Goal: Task Accomplishment & Management: Manage account settings

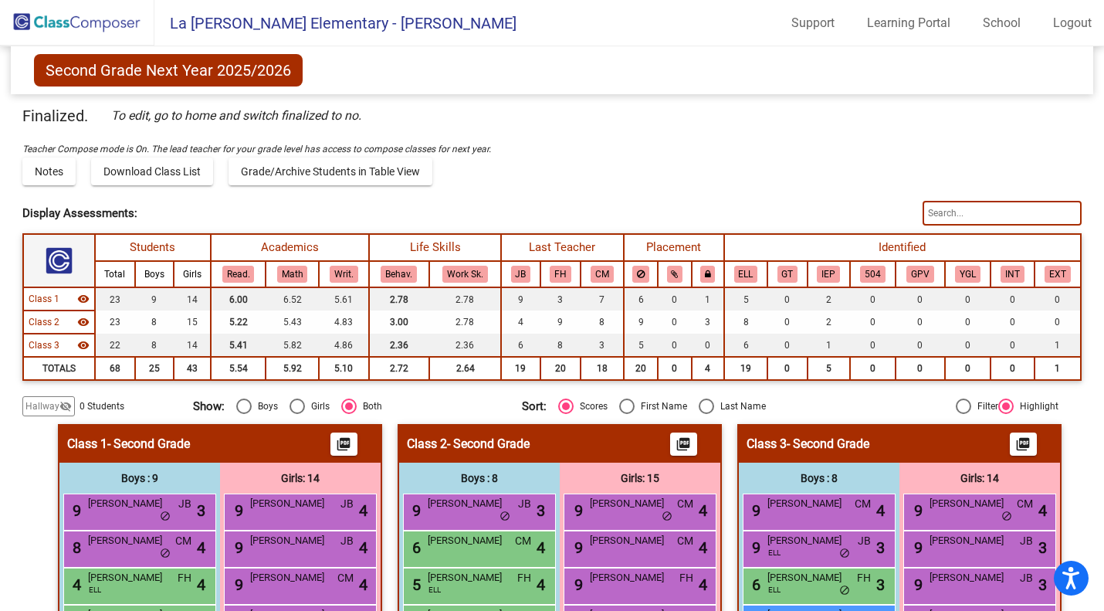
scroll to position [403, 0]
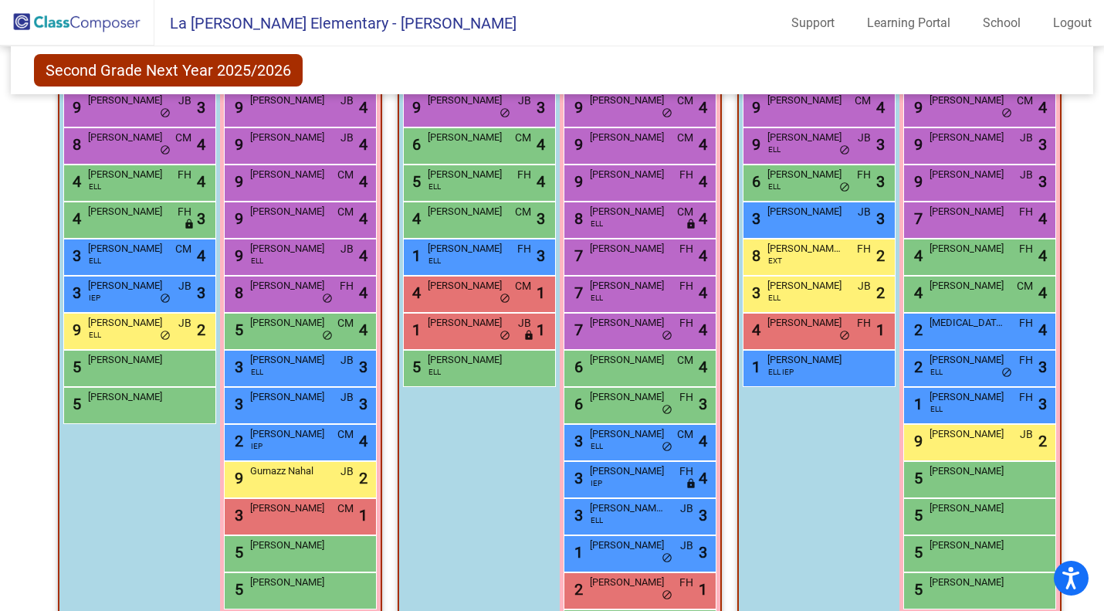
click at [120, 29] on img at bounding box center [77, 23] width 154 height 46
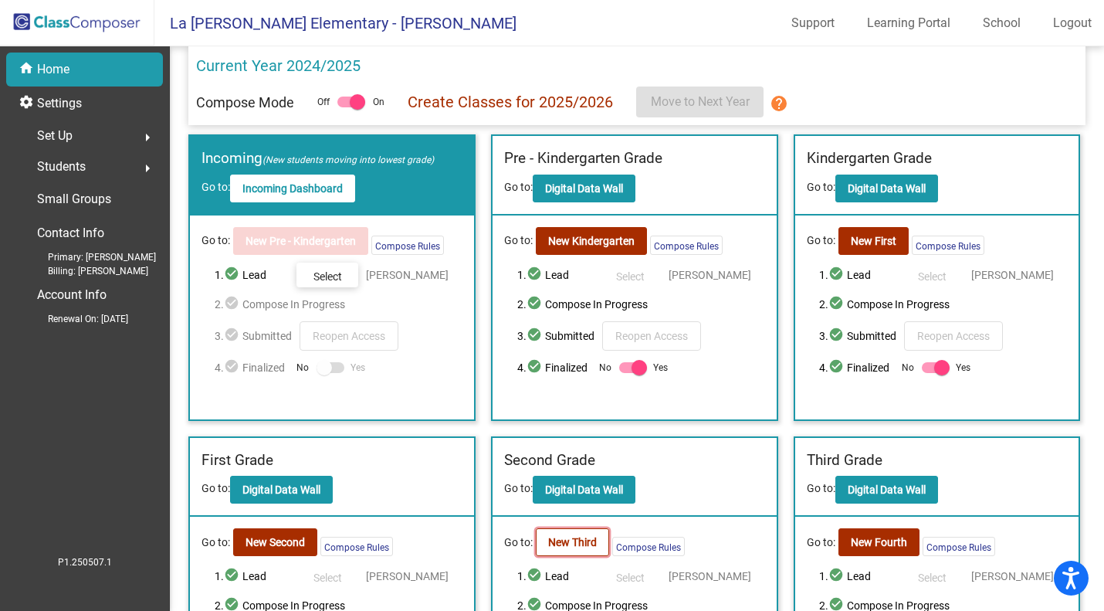
click at [575, 553] on button "New Third" at bounding box center [572, 542] width 73 height 28
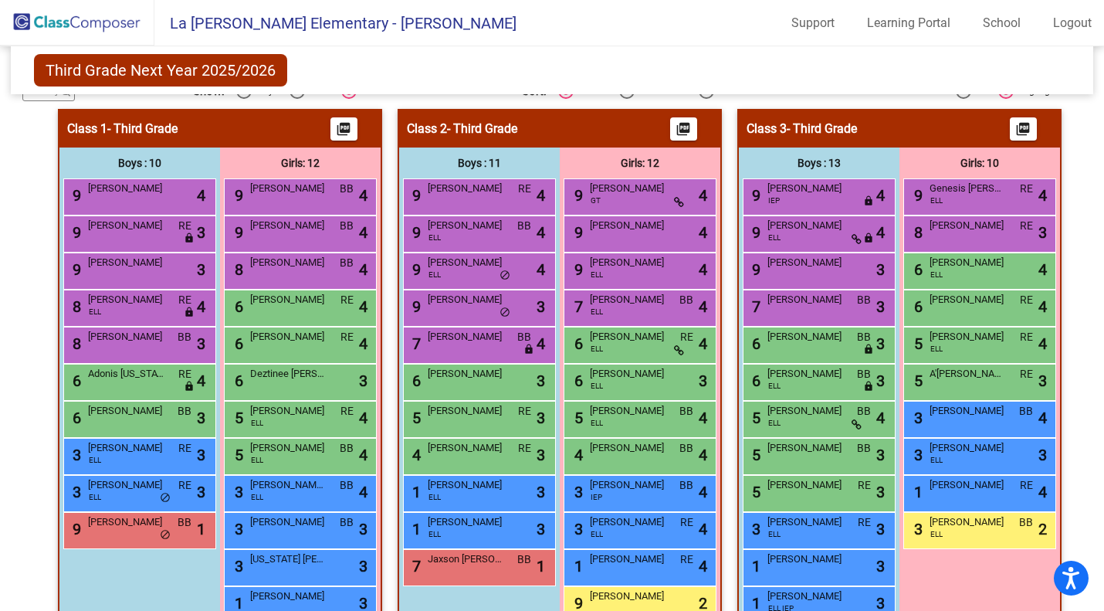
scroll to position [317, 0]
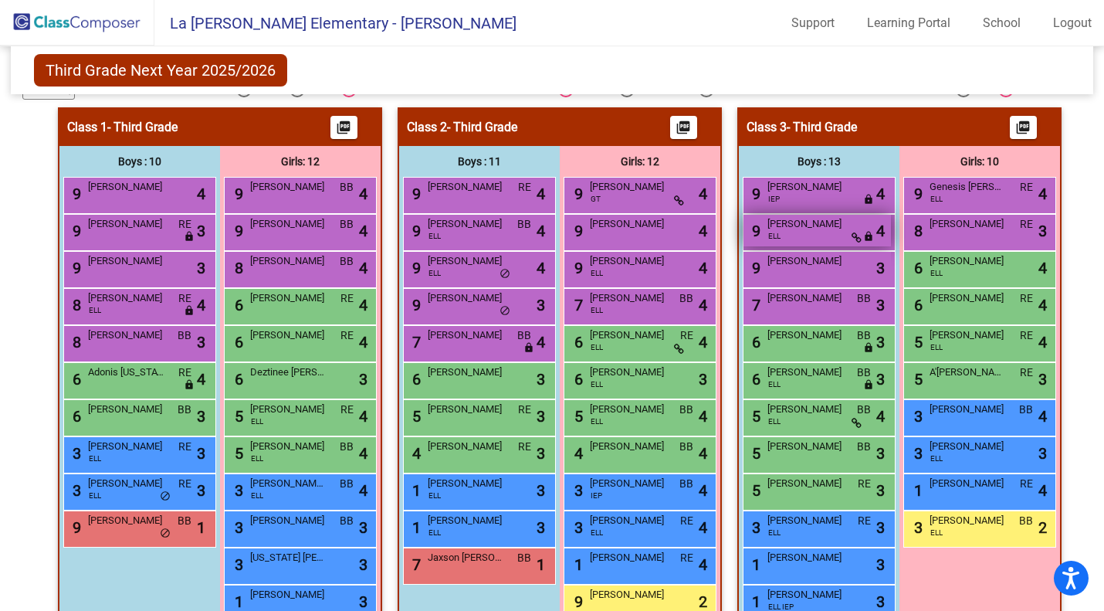
click at [813, 239] on div "9 [PERSON_NAME] [PERSON_NAME] lock do_not_disturb_alt 4" at bounding box center [818, 231] width 148 height 32
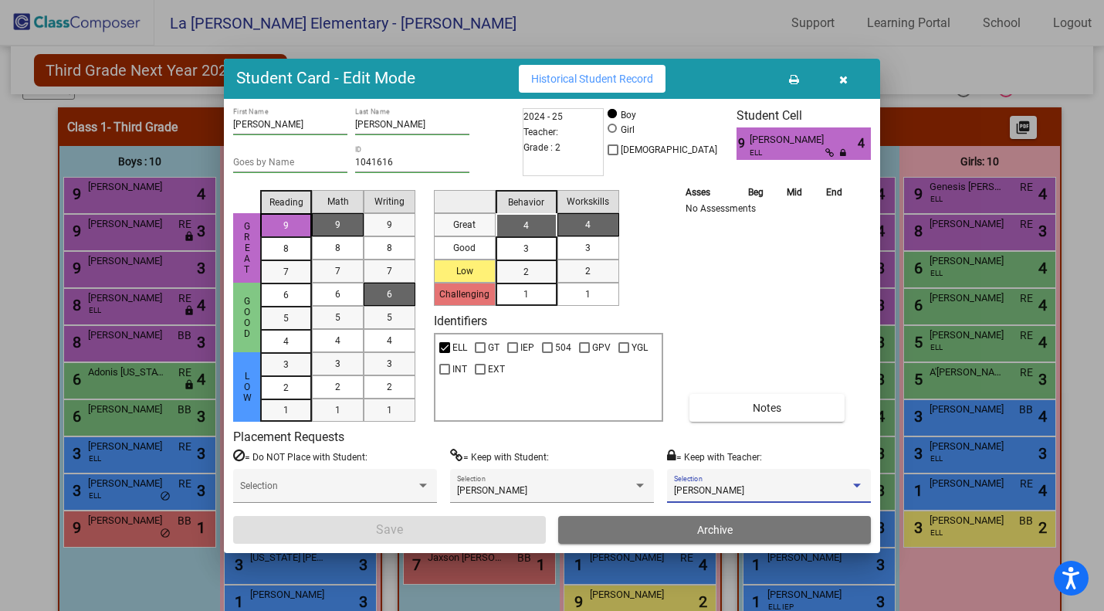
click at [714, 486] on span "[PERSON_NAME]" at bounding box center [709, 490] width 70 height 11
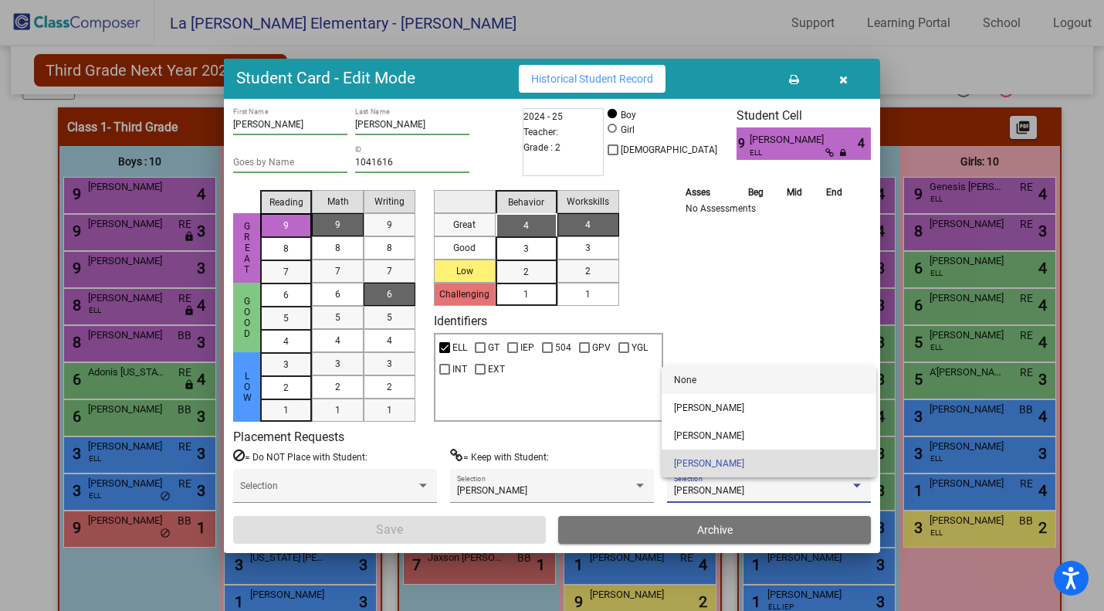
click at [717, 386] on span "None" at bounding box center [769, 380] width 190 height 28
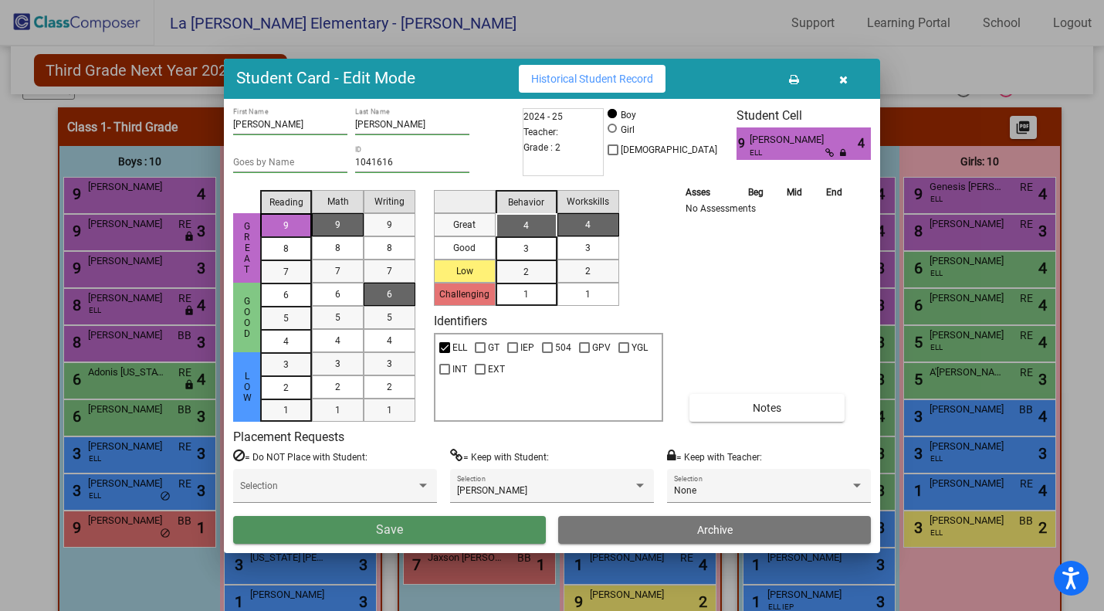
click at [500, 534] on button "Save" at bounding box center [389, 530] width 313 height 28
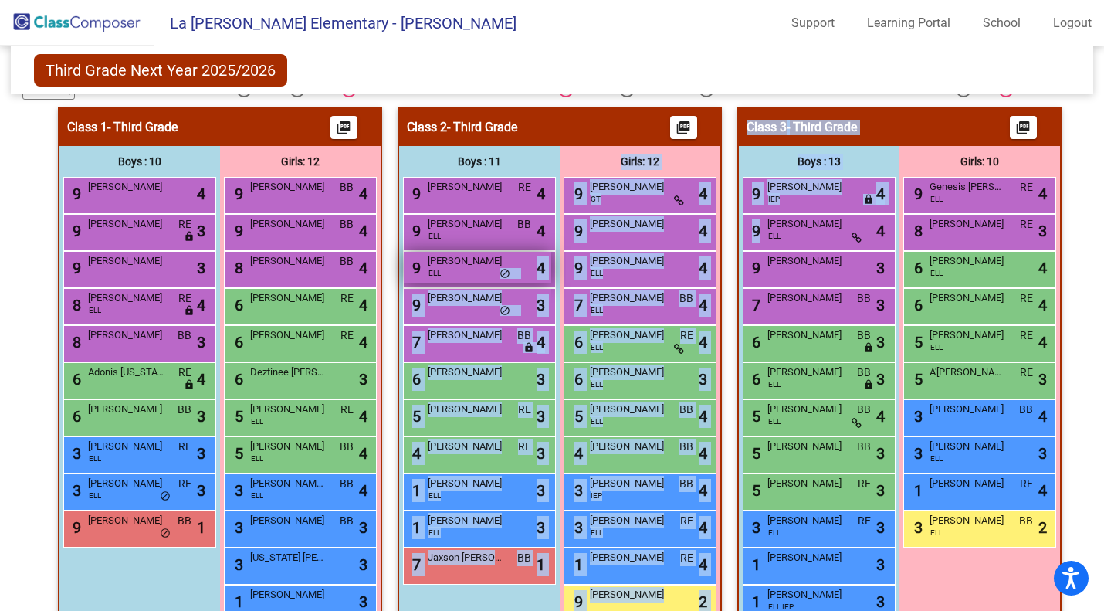
drag, startPoint x: 809, startPoint y: 232, endPoint x: 437, endPoint y: 267, distance: 373.2
click at [437, 267] on div "Hallway - Hallway Class picture_as_pdf Add Student First Name Last Name Student…" at bounding box center [552, 395] width 1060 height 576
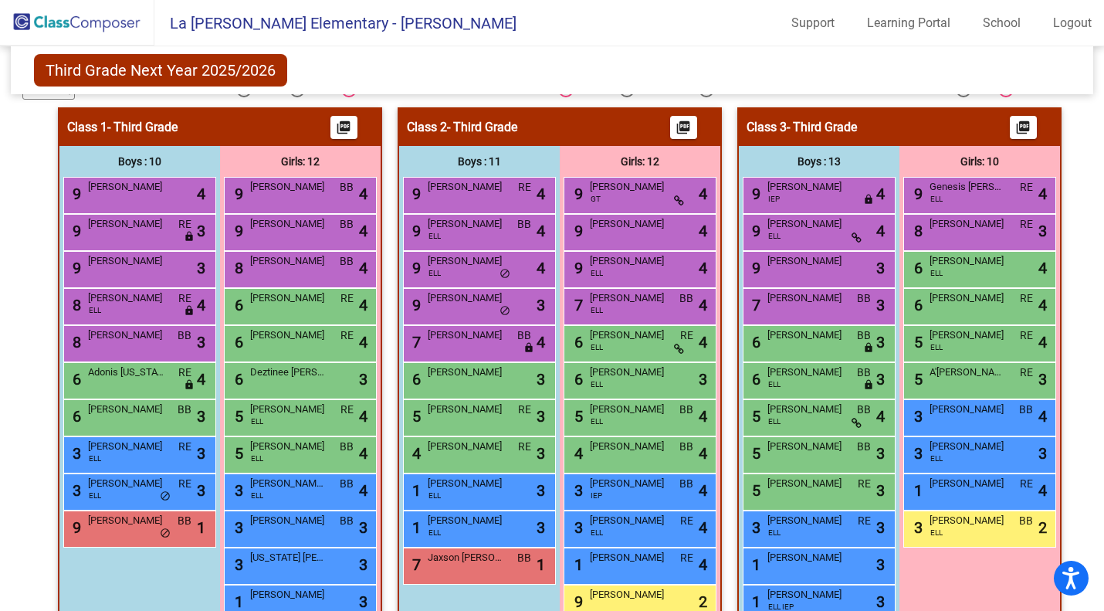
click at [840, 80] on div "Third Grade Next Year 2025/2026 Edit Composition Off On Incoming Digital Data W…" at bounding box center [553, 70] width 1084 height 48
drag, startPoint x: 786, startPoint y: 232, endPoint x: 746, endPoint y: 239, distance: 40.9
click at [746, 239] on div "9 [PERSON_NAME] [PERSON_NAME] lock do_not_disturb_alt 4" at bounding box center [818, 231] width 148 height 32
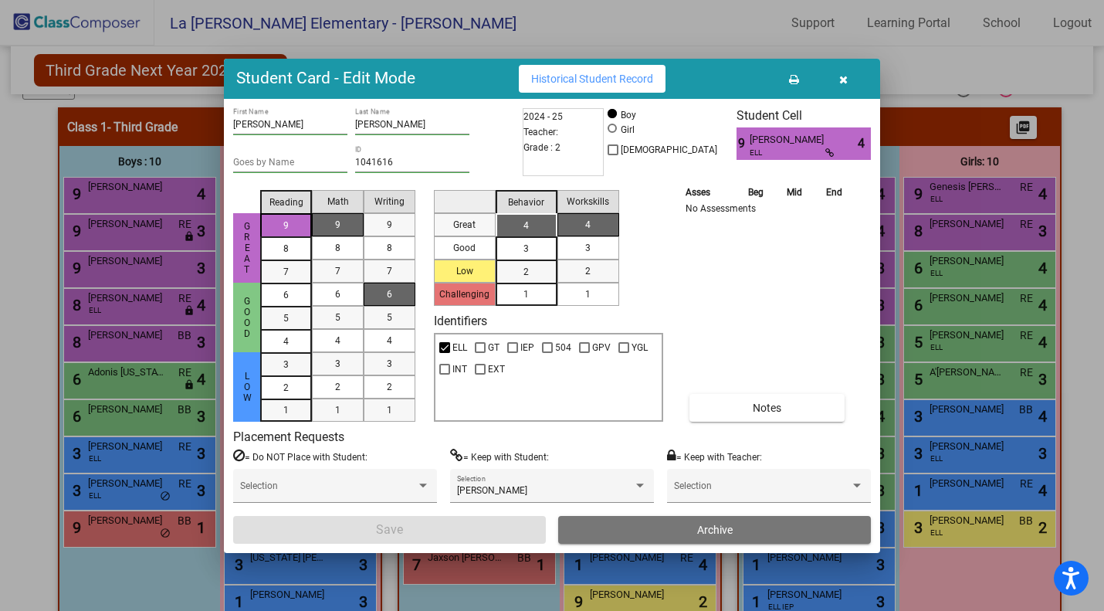
click at [838, 80] on button "button" at bounding box center [843, 79] width 49 height 28
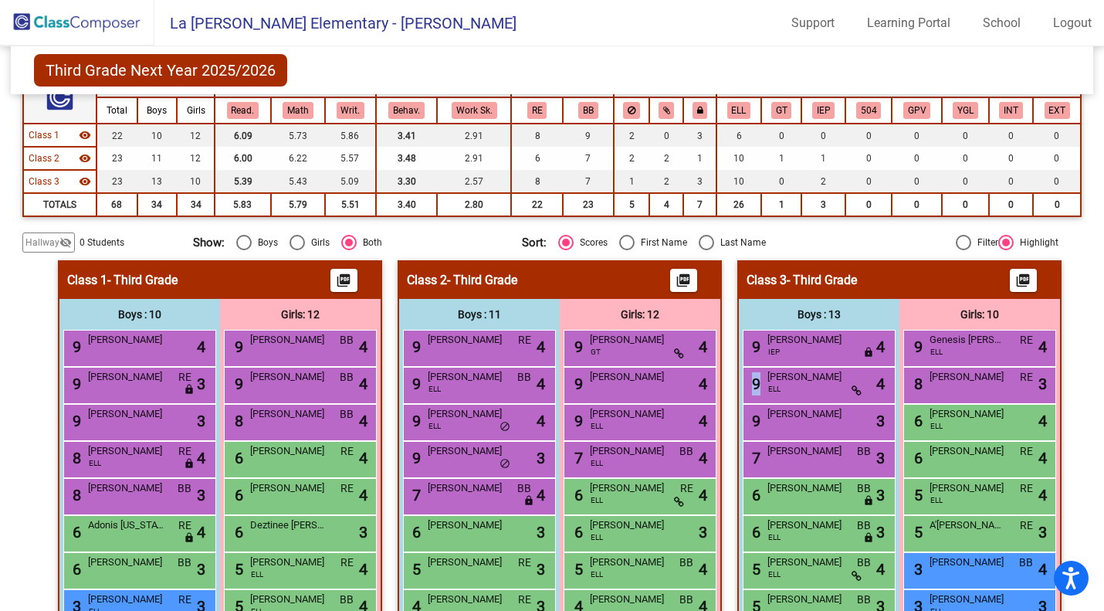
scroll to position [0, 0]
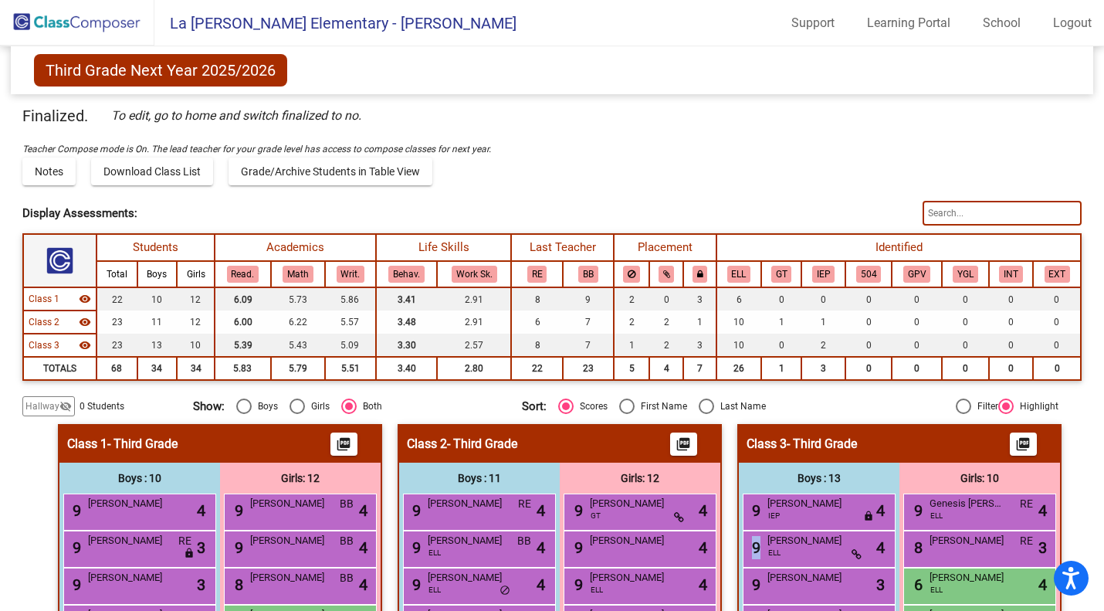
click at [127, 26] on img at bounding box center [77, 23] width 154 height 46
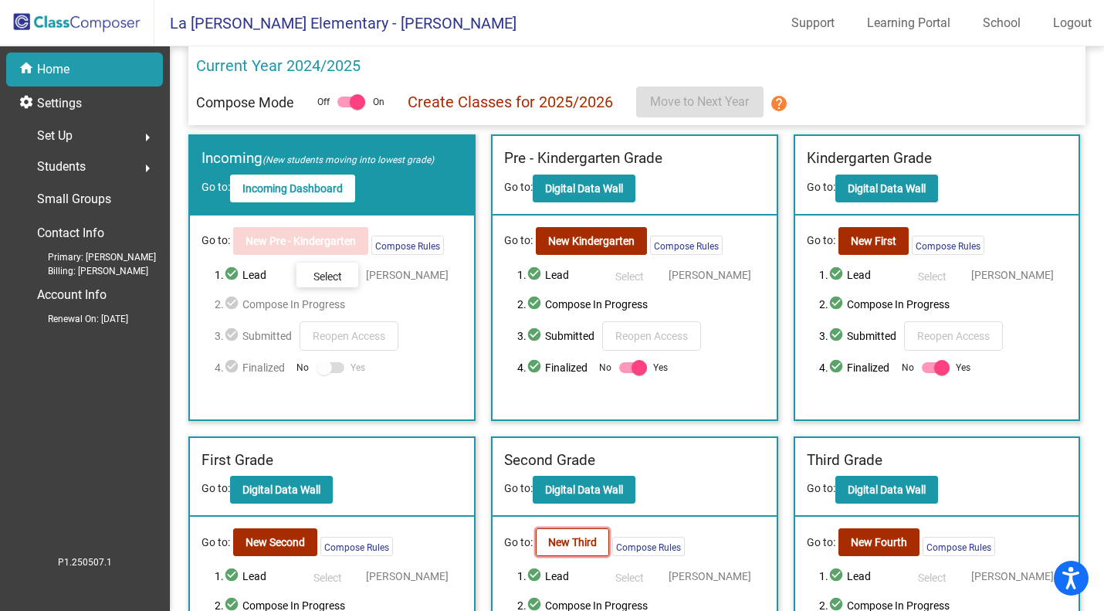
click at [572, 544] on b "New Third" at bounding box center [572, 542] width 49 height 12
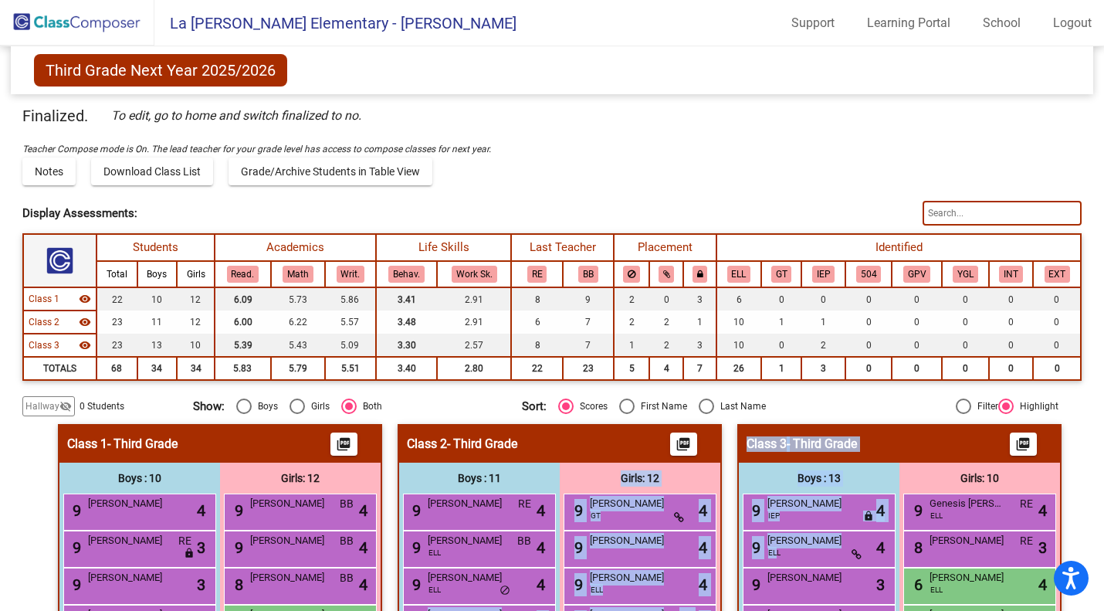
drag, startPoint x: 774, startPoint y: 548, endPoint x: 532, endPoint y: 613, distance: 250.3
click at [532, 610] on html "Accessibility Screen-Reader Guide, Feedback, and Issue Reporting | New window L…" at bounding box center [552, 305] width 1104 height 611
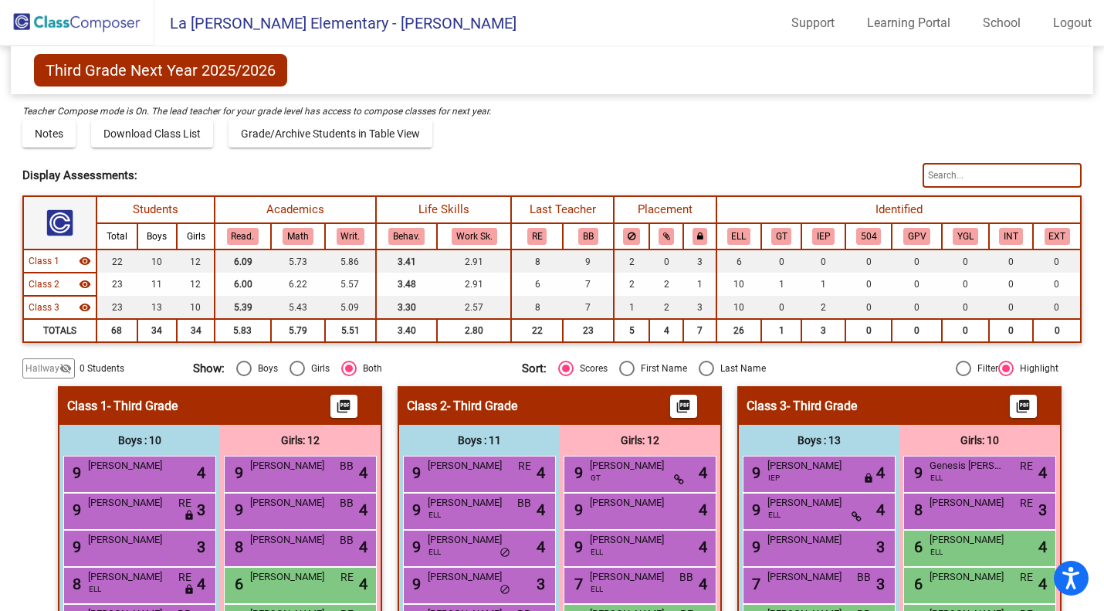
click at [847, 151] on div "Finalized. To edit, go to home and switch finalized to no. Display Scores for Y…" at bounding box center [552, 222] width 1060 height 313
drag, startPoint x: 805, startPoint y: 511, endPoint x: 806, endPoint y: 433, distance: 78.0
click at [808, 374] on mat-radio-group "Sort: Scores First Name Last Name" at bounding box center [681, 368] width 318 height 15
click at [119, 19] on img at bounding box center [77, 23] width 154 height 46
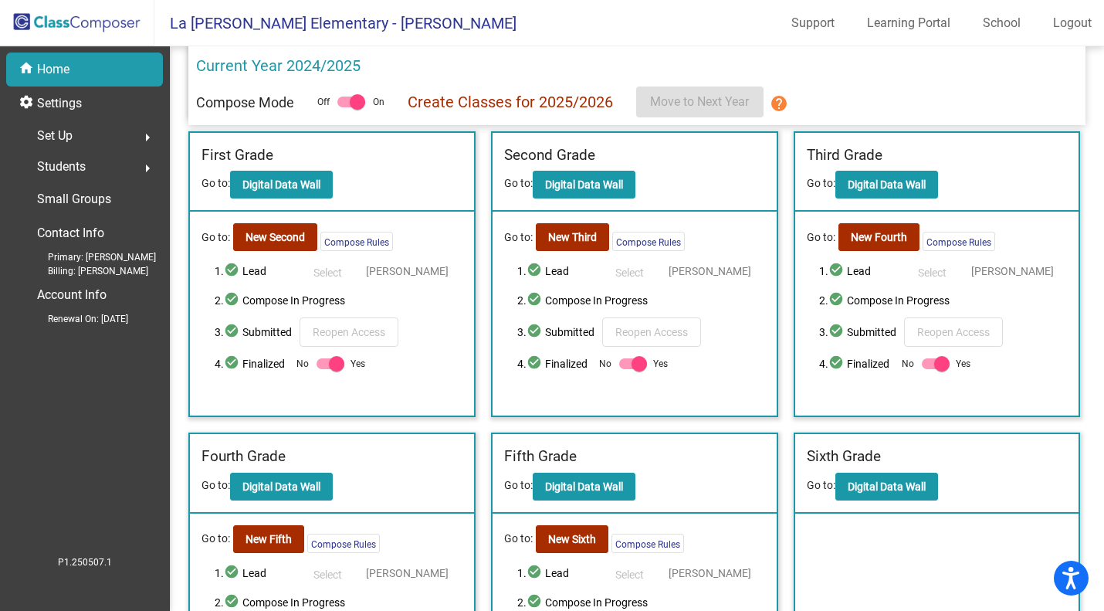
scroll to position [305, 0]
click at [922, 361] on div at bounding box center [936, 363] width 28 height 11
click at [929, 369] on input "Yes" at bounding box center [929, 369] width 1 height 1
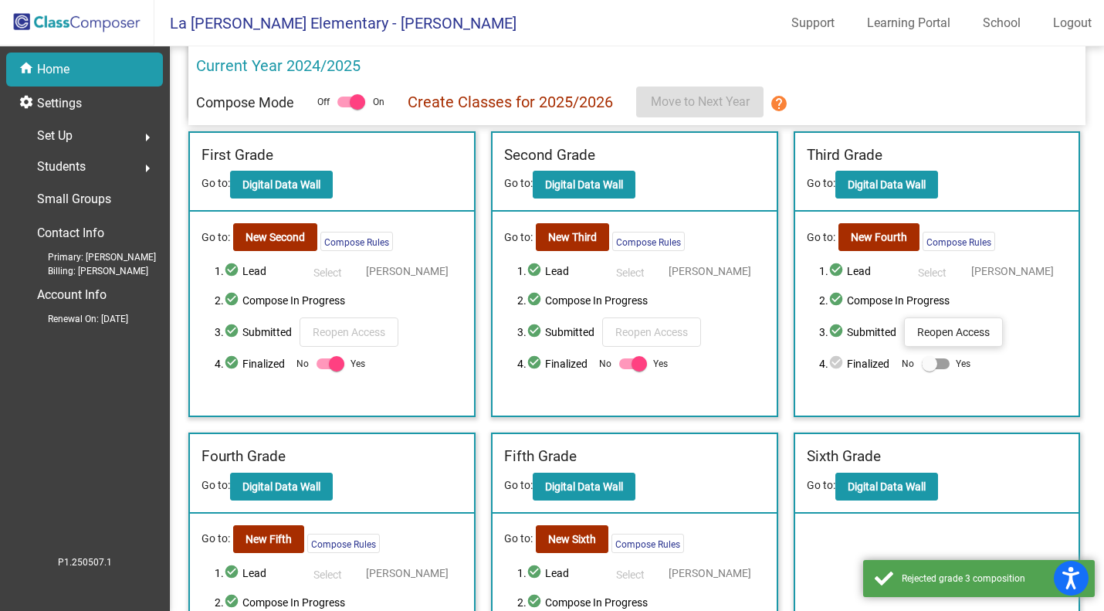
click at [957, 370] on span "Yes" at bounding box center [963, 363] width 15 height 19
click at [930, 370] on input "Yes" at bounding box center [929, 369] width 1 height 1
checkbox input "true"
click at [636, 365] on div at bounding box center [639, 363] width 15 height 15
click at [627, 369] on input "Yes" at bounding box center [626, 369] width 1 height 1
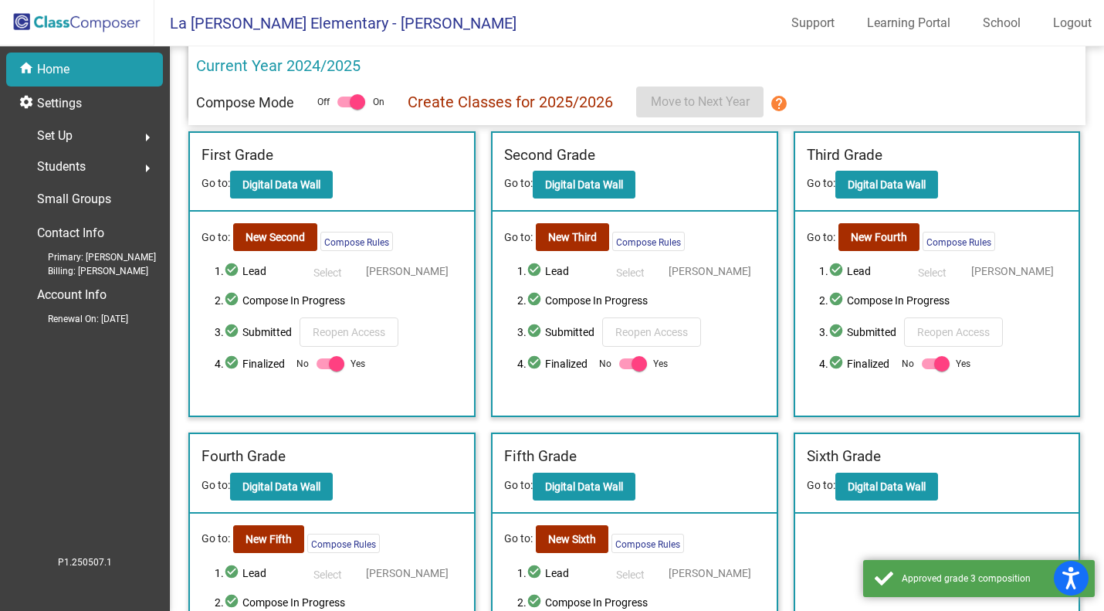
checkbox input "false"
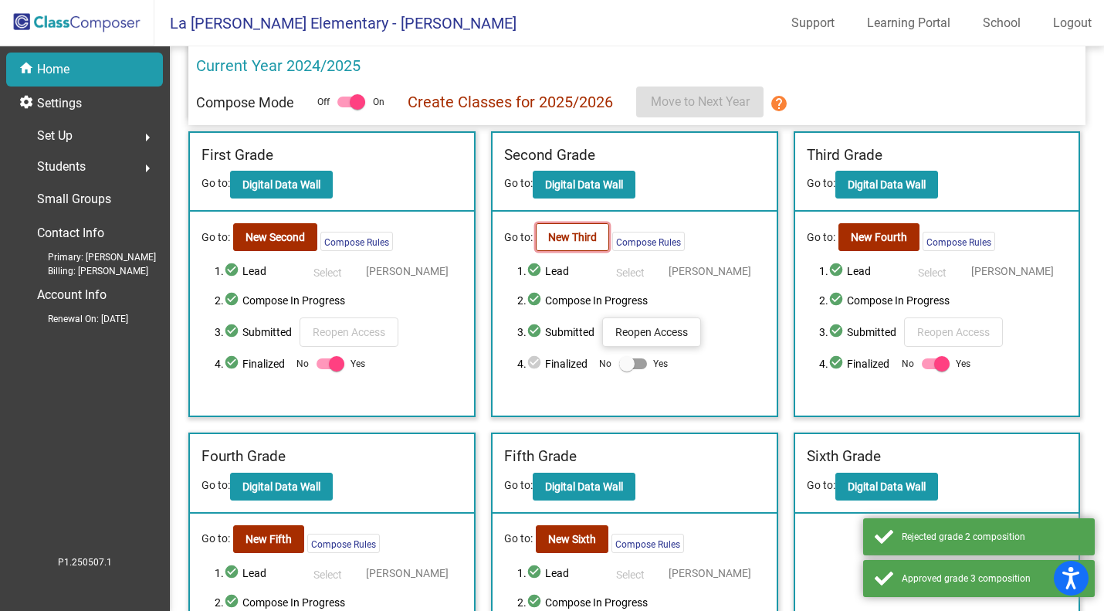
click at [581, 239] on b "New Third" at bounding box center [572, 237] width 49 height 12
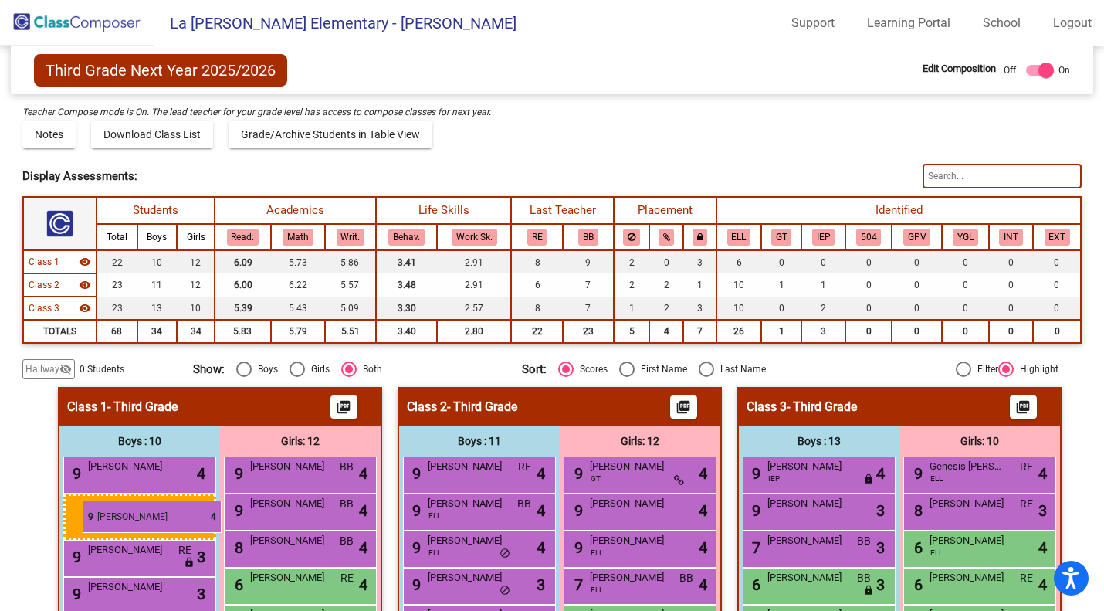
drag, startPoint x: 784, startPoint y: 506, endPoint x: 70, endPoint y: 500, distance: 714.4
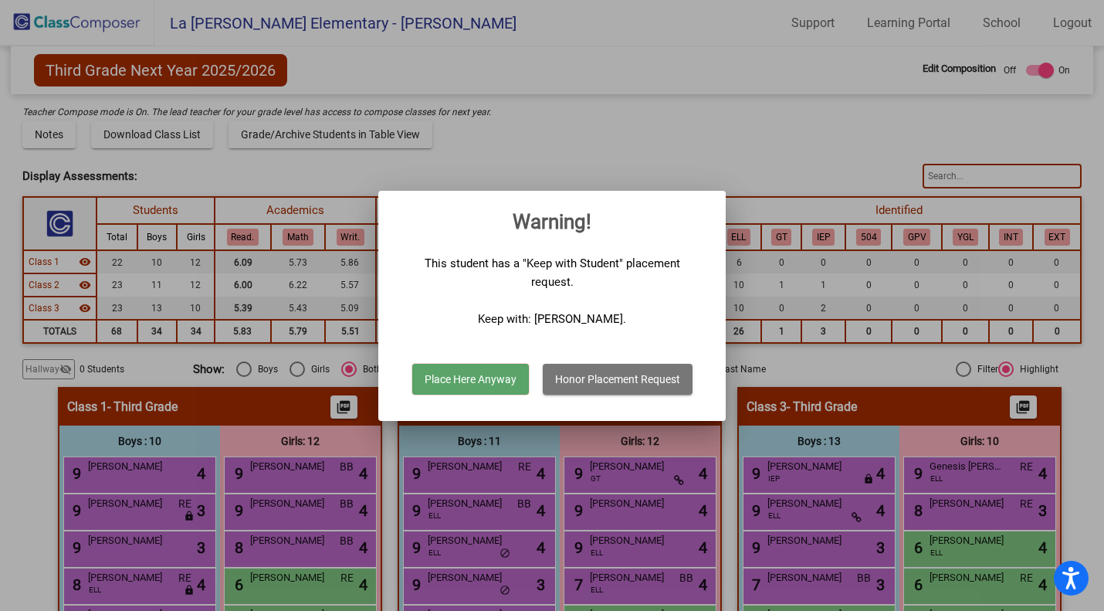
click at [456, 378] on button "Place Here Anyway" at bounding box center [470, 379] width 117 height 31
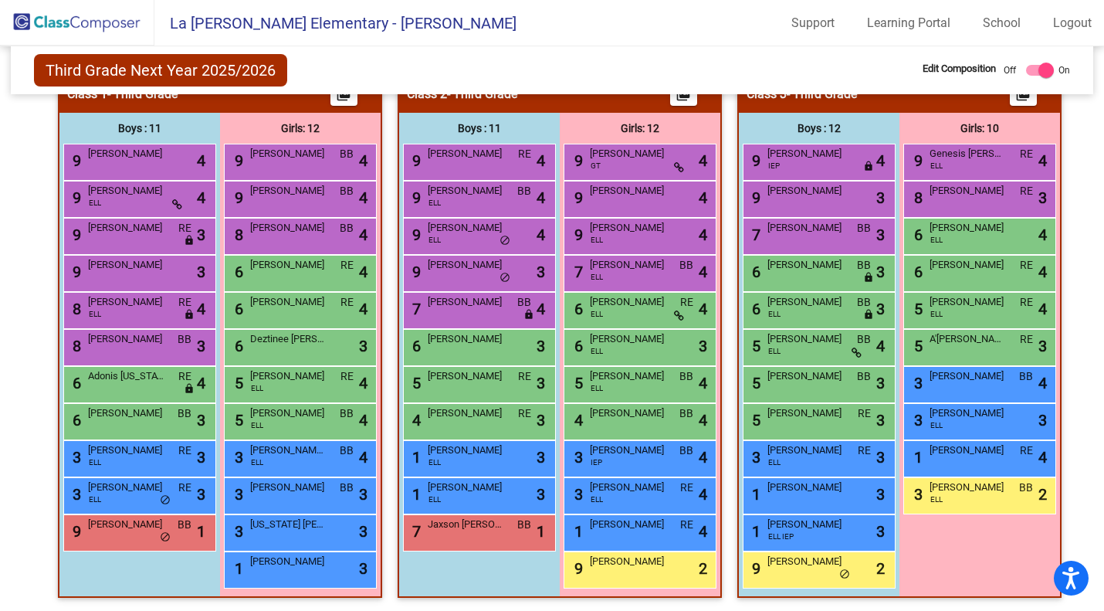
scroll to position [314, 0]
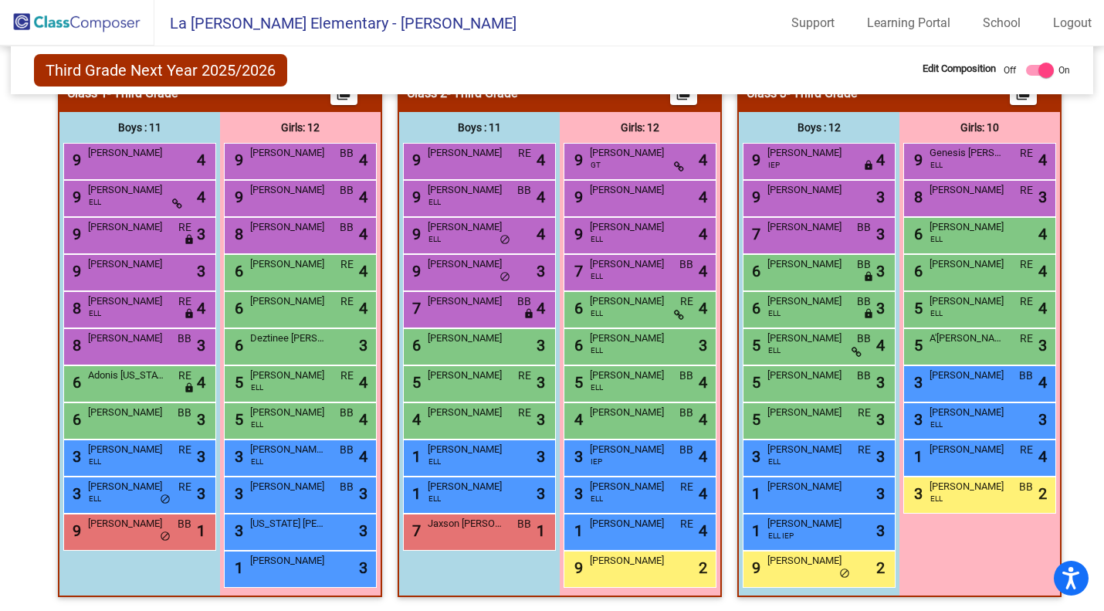
click at [456, 378] on span "[PERSON_NAME]" at bounding box center [466, 375] width 77 height 15
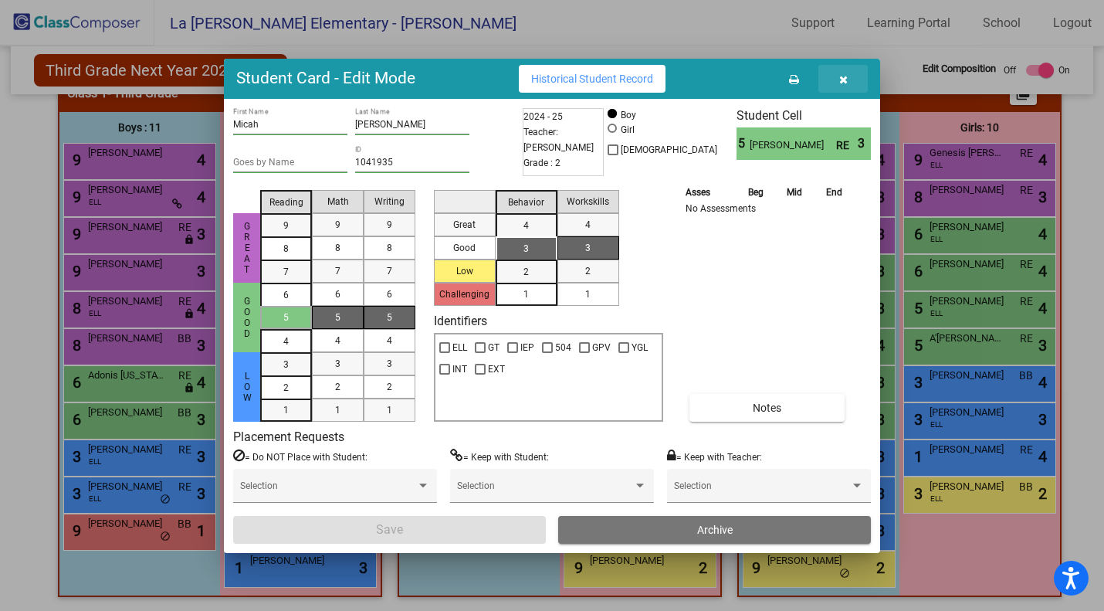
click at [846, 78] on icon "button" at bounding box center [843, 79] width 8 height 11
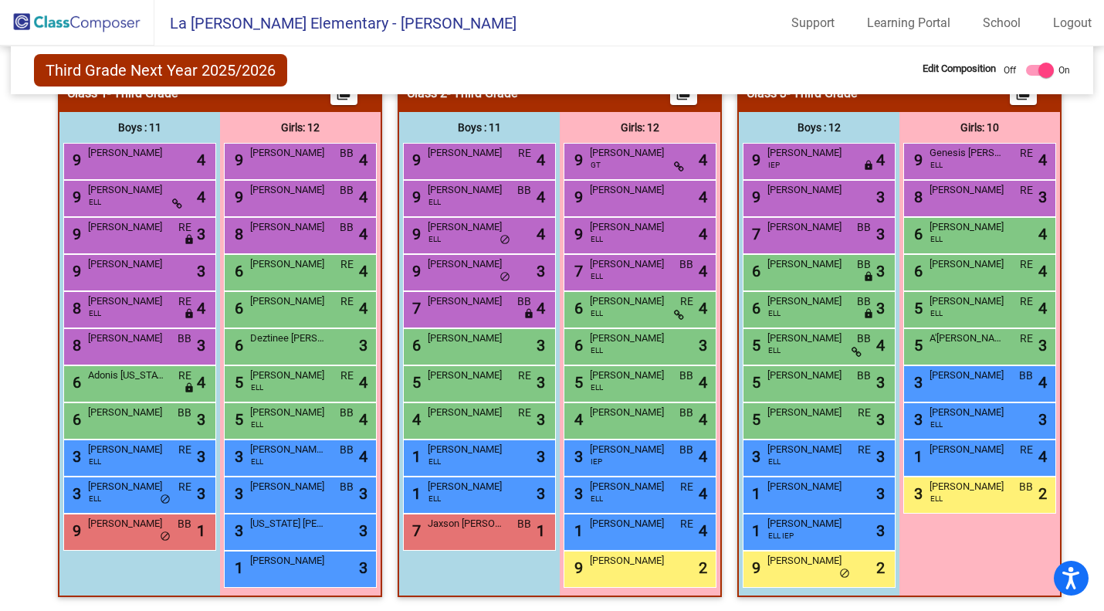
click at [90, 8] on img at bounding box center [77, 23] width 154 height 46
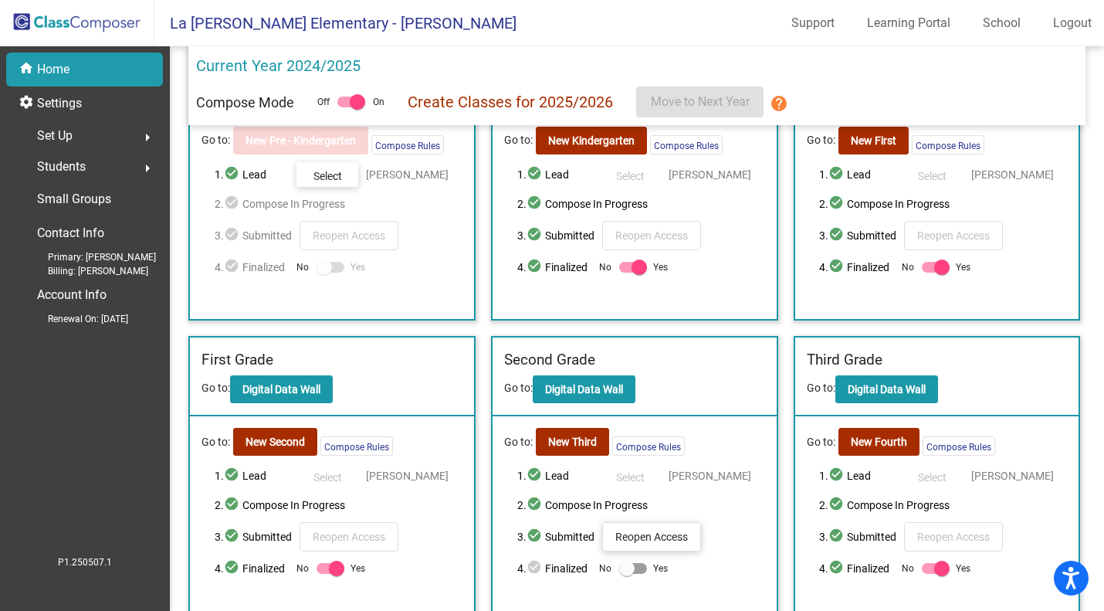
scroll to position [101, 0]
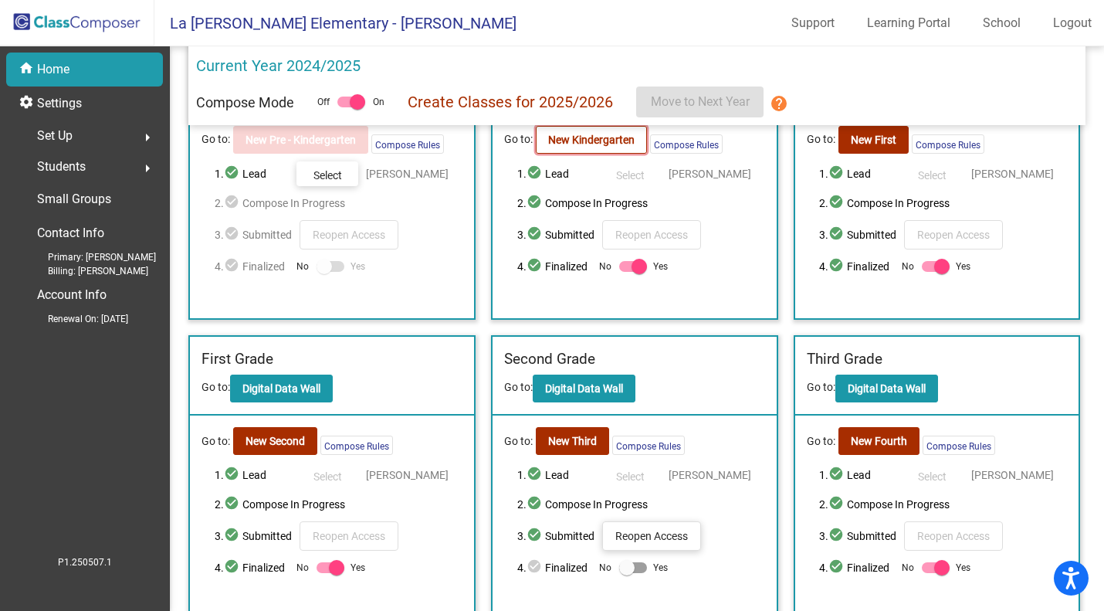
click at [604, 137] on b "New Kindergarten" at bounding box center [591, 140] width 86 height 12
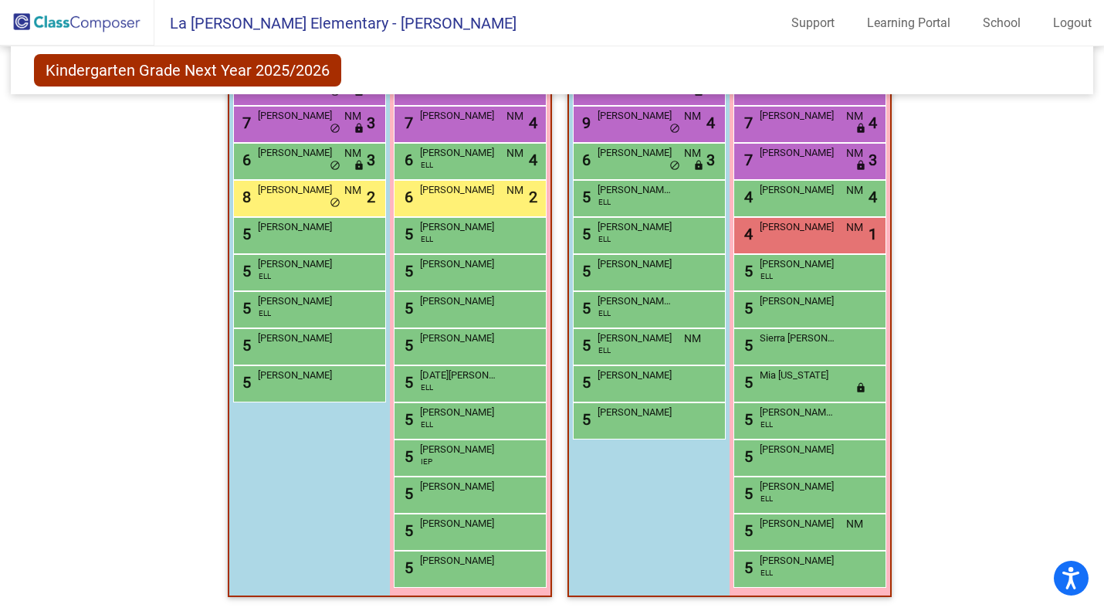
scroll to position [402, 0]
